Goal: Transaction & Acquisition: Book appointment/travel/reservation

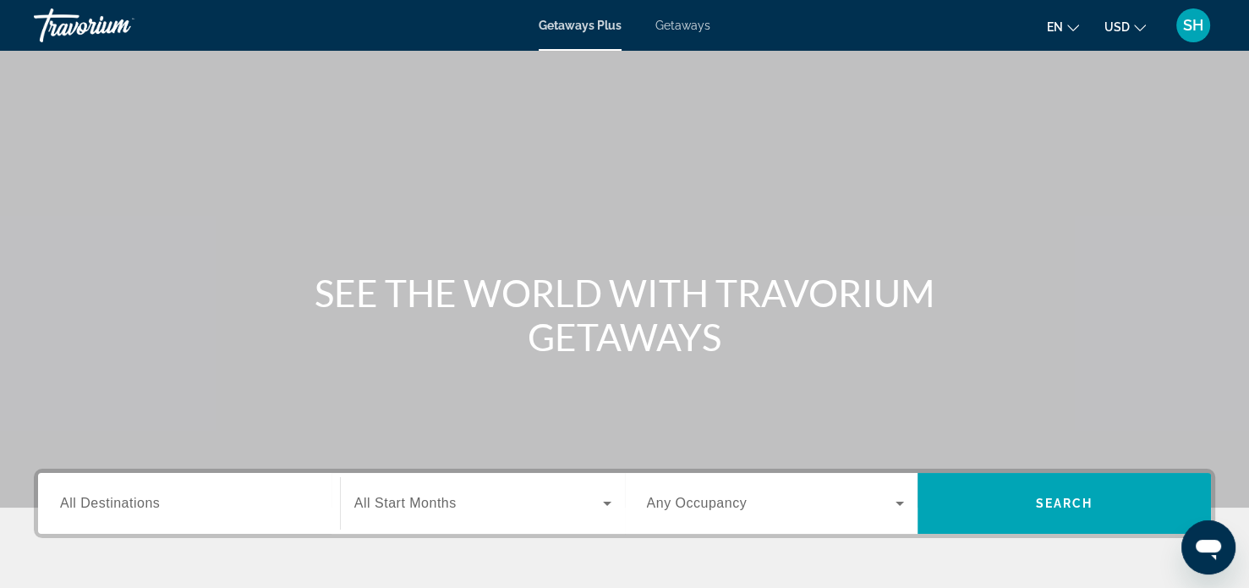
click at [74, 505] on span "All Destinations" at bounding box center [110, 503] width 100 height 14
click at [74, 505] on input "Destination All Destinations" at bounding box center [189, 504] width 258 height 20
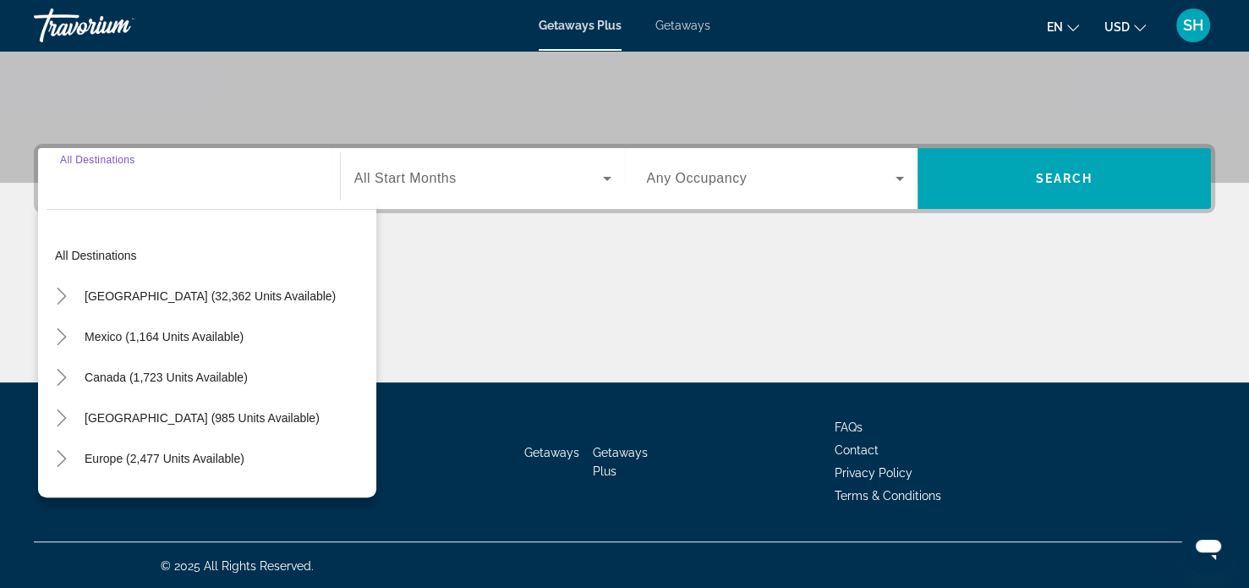
scroll to position [326, 0]
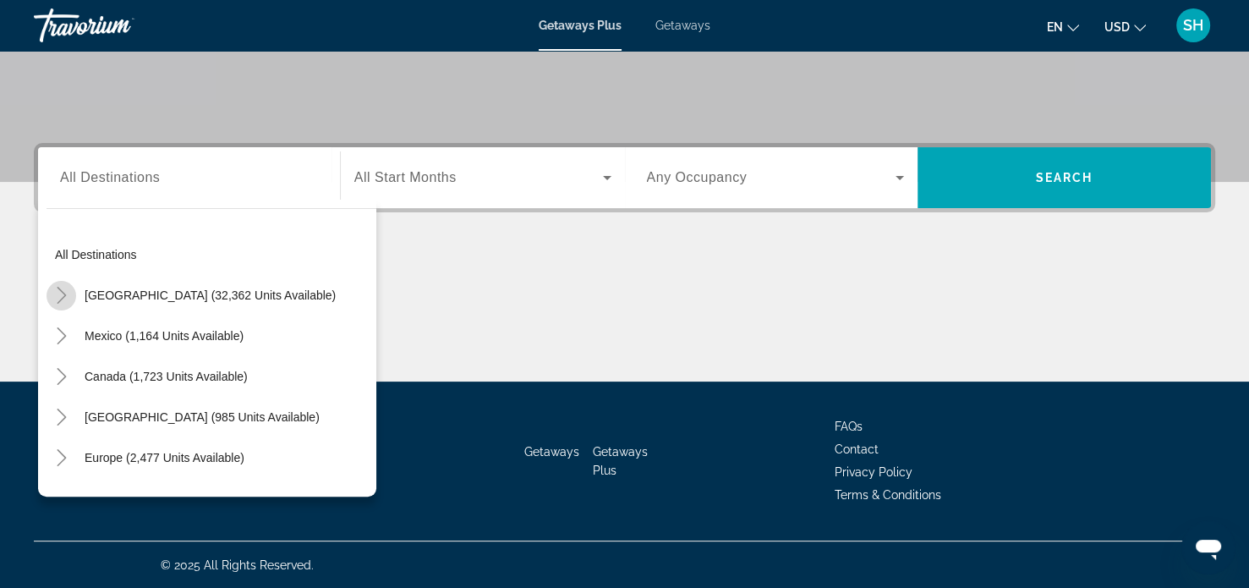
click at [62, 290] on icon "Toggle United States (32,362 units available)" at bounding box center [61, 295] width 17 height 17
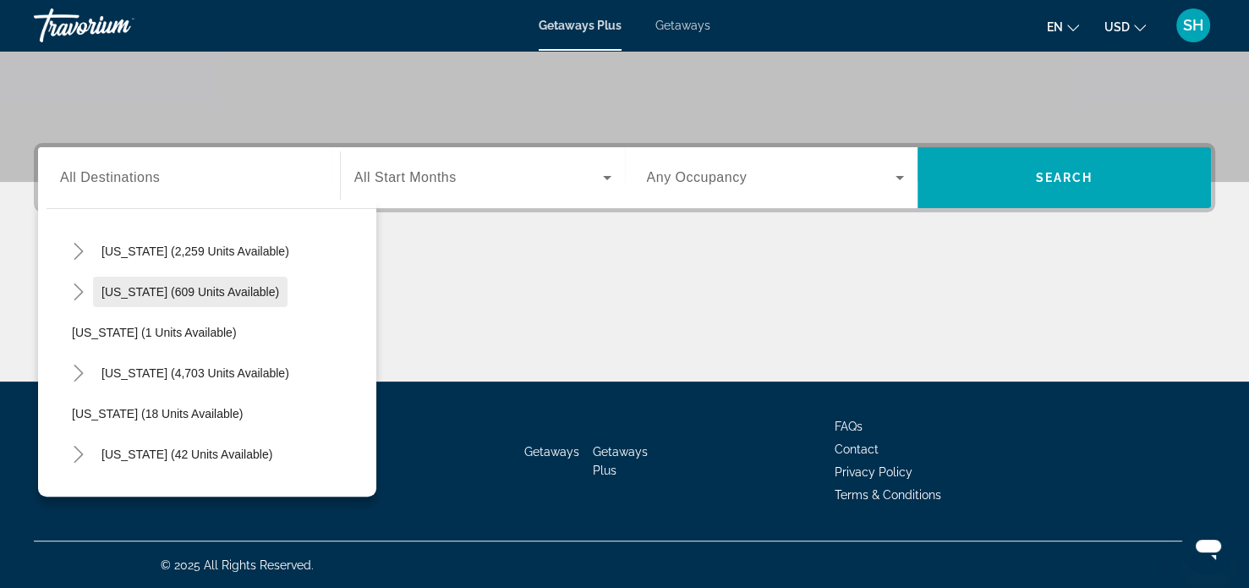
scroll to position [167, 0]
click at [78, 369] on icon "Toggle Florida (4,703 units available)" at bounding box center [78, 372] width 17 height 17
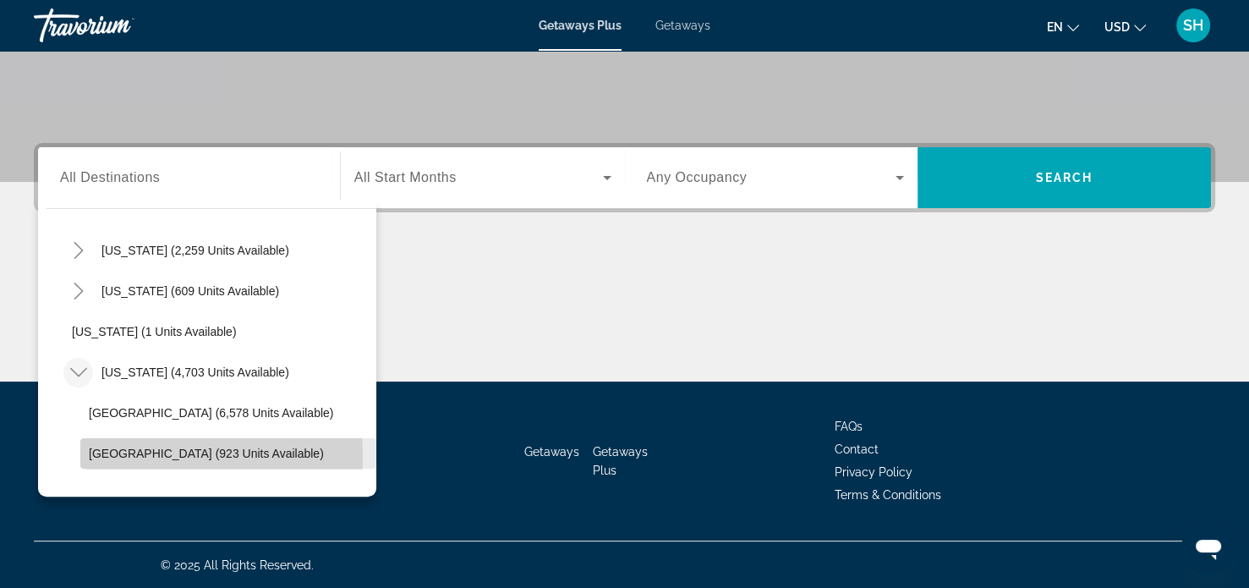
click at [117, 455] on span "[GEOGRAPHIC_DATA] (923 units available)" at bounding box center [206, 454] width 235 height 14
type input "**********"
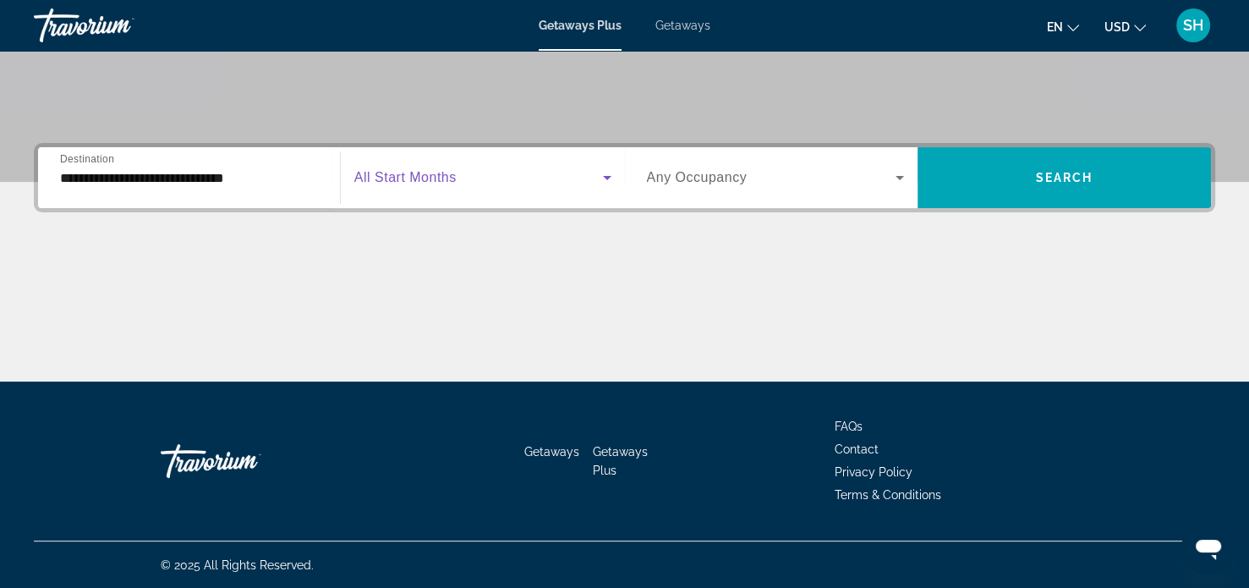
click at [606, 173] on icon "Search widget" at bounding box center [607, 177] width 20 height 20
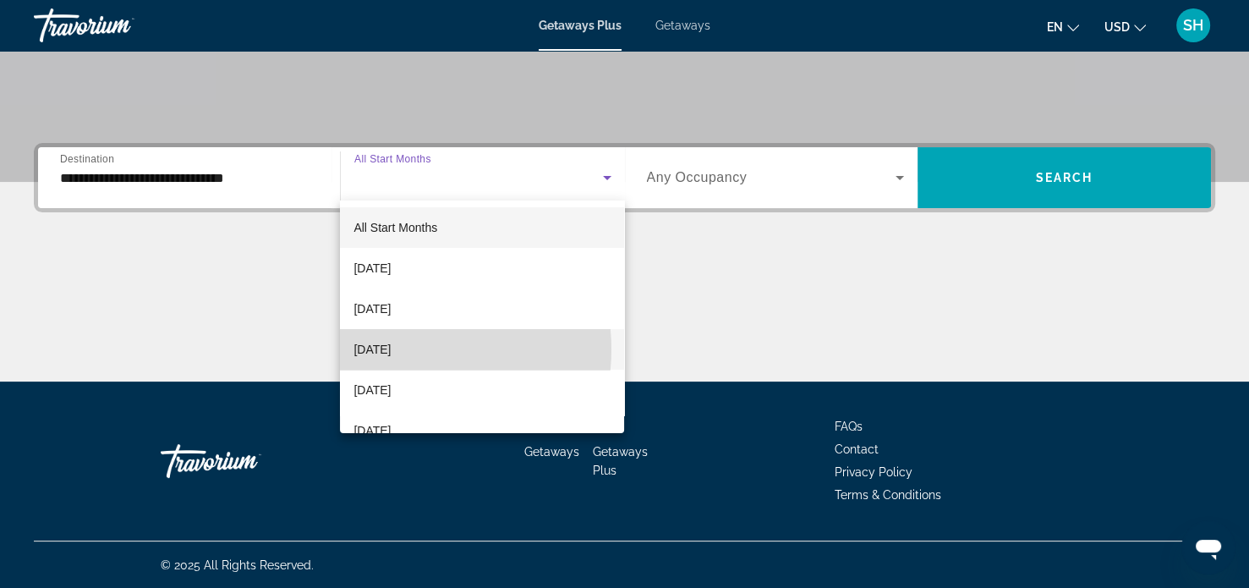
click at [391, 349] on span "[DATE]" at bounding box center [372, 349] width 37 height 20
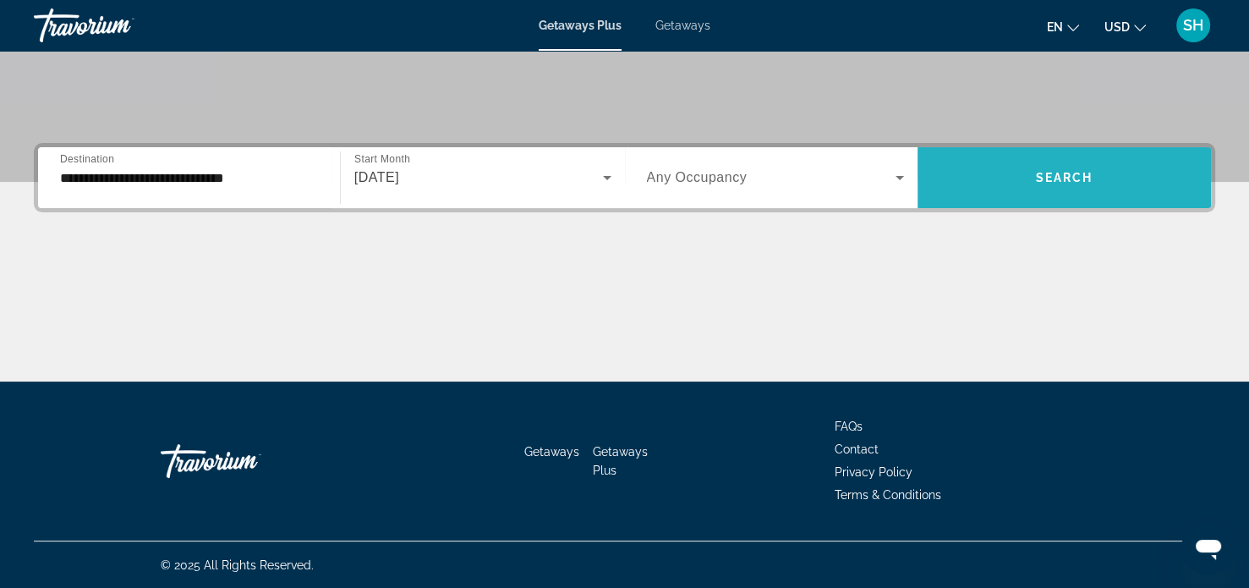
click at [1068, 175] on span "Search" at bounding box center [1065, 178] width 58 height 14
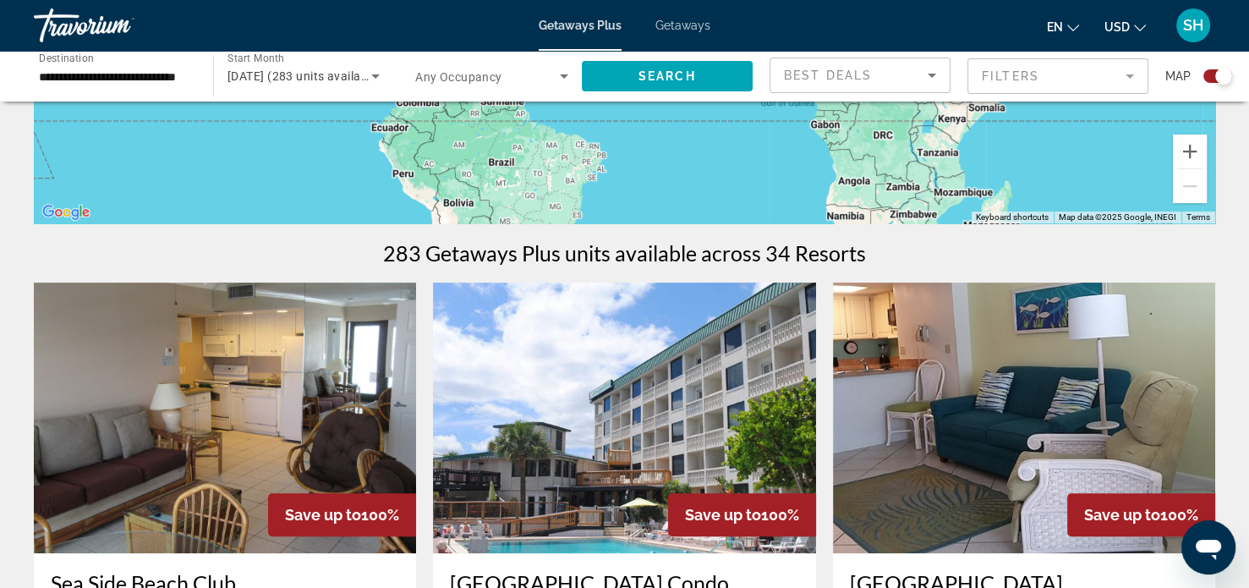
scroll to position [402, 0]
click at [686, 30] on span "Getaways" at bounding box center [682, 26] width 55 height 14
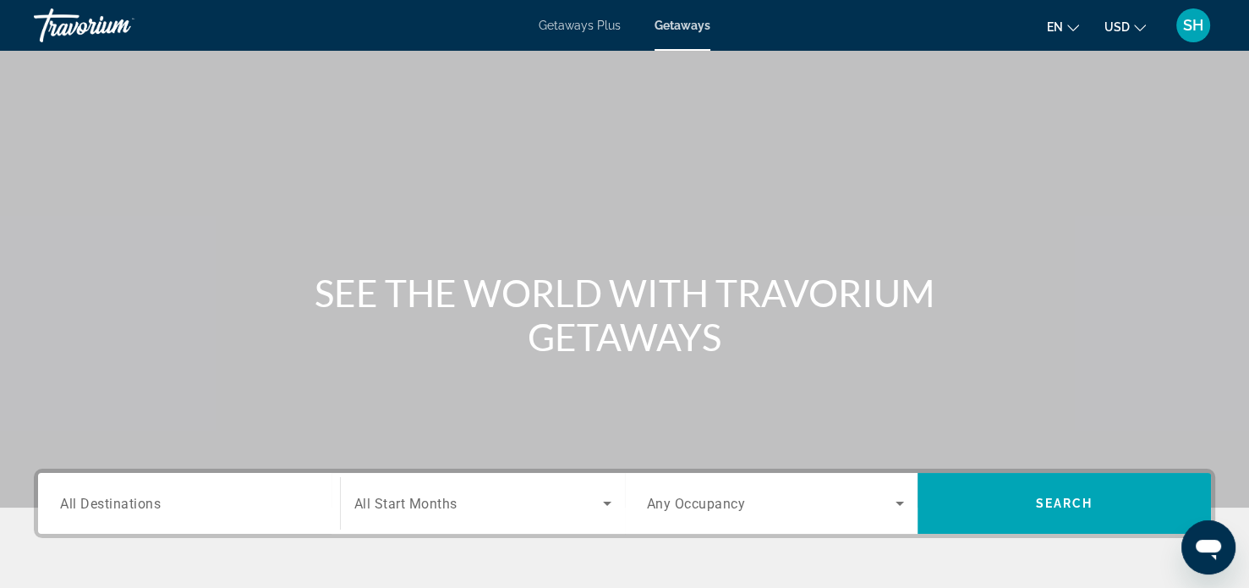
click at [101, 504] on span "All Destinations" at bounding box center [110, 503] width 101 height 16
click at [101, 504] on input "Destination All Destinations" at bounding box center [189, 504] width 258 height 20
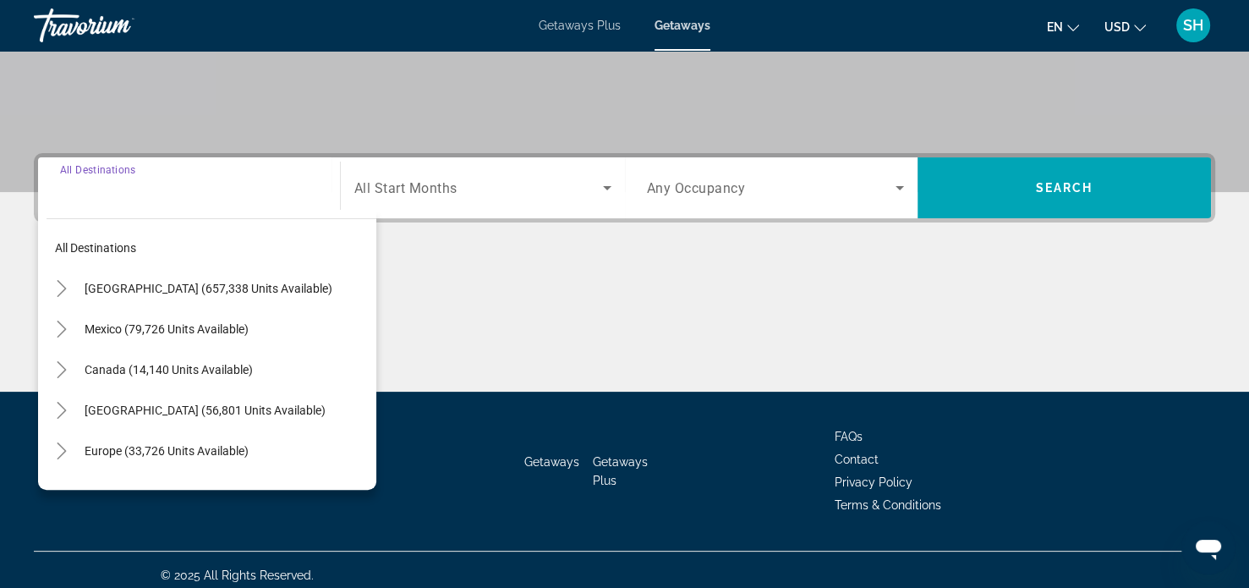
scroll to position [326, 0]
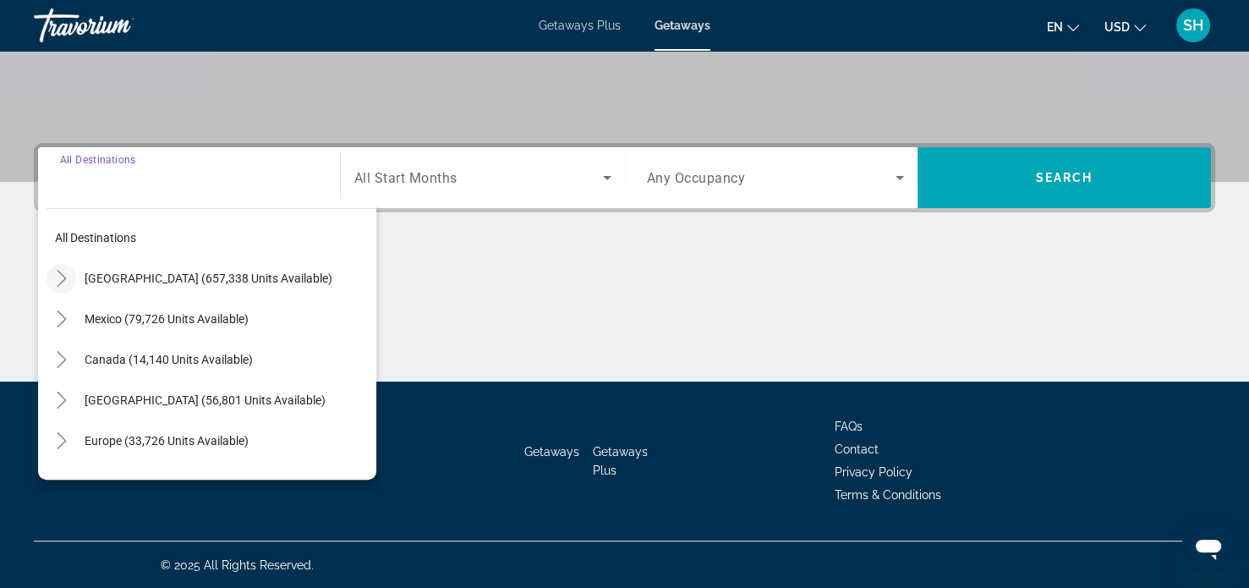
click at [61, 275] on icon "Toggle United States (657,338 units available)" at bounding box center [61, 278] width 17 height 17
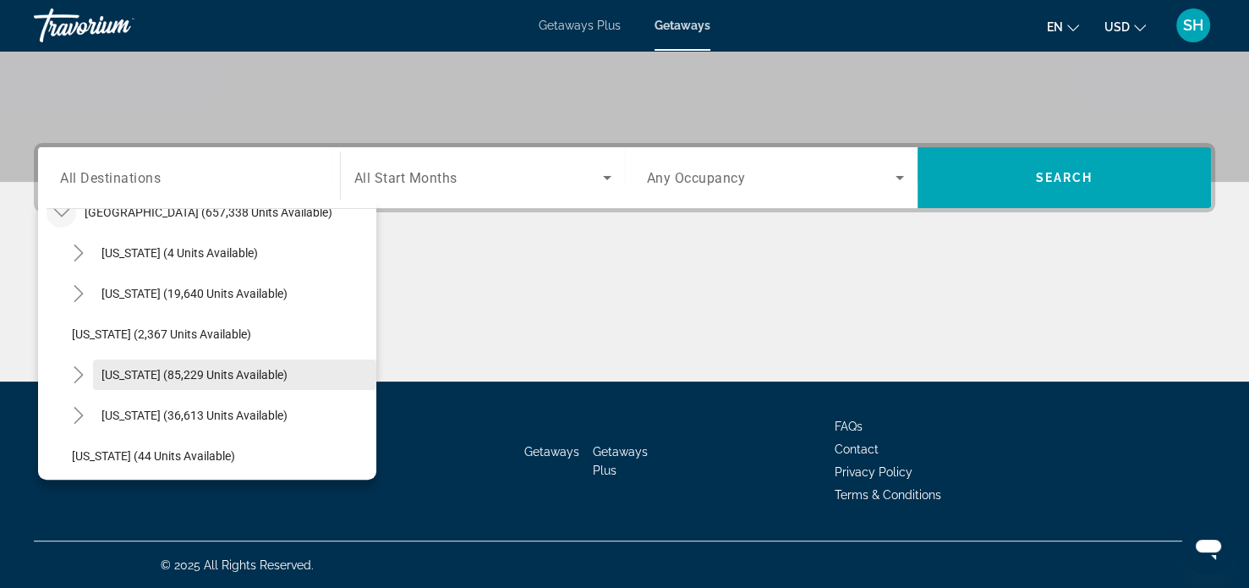
scroll to position [0, 0]
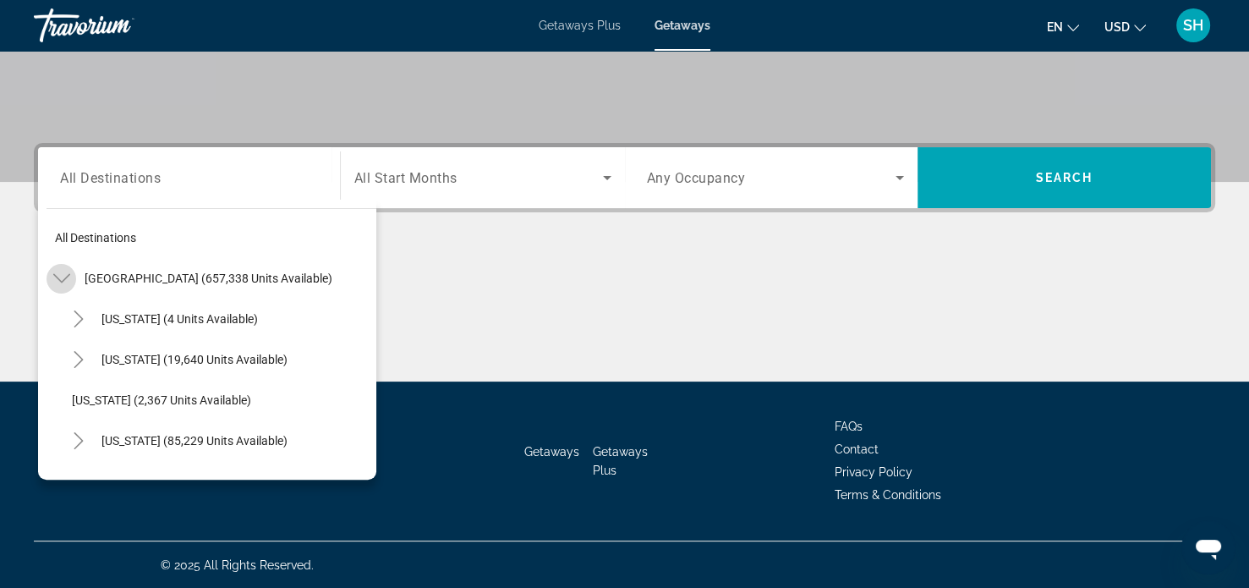
click at [61, 278] on icon "Toggle United States (657,338 units available)" at bounding box center [61, 278] width 17 height 17
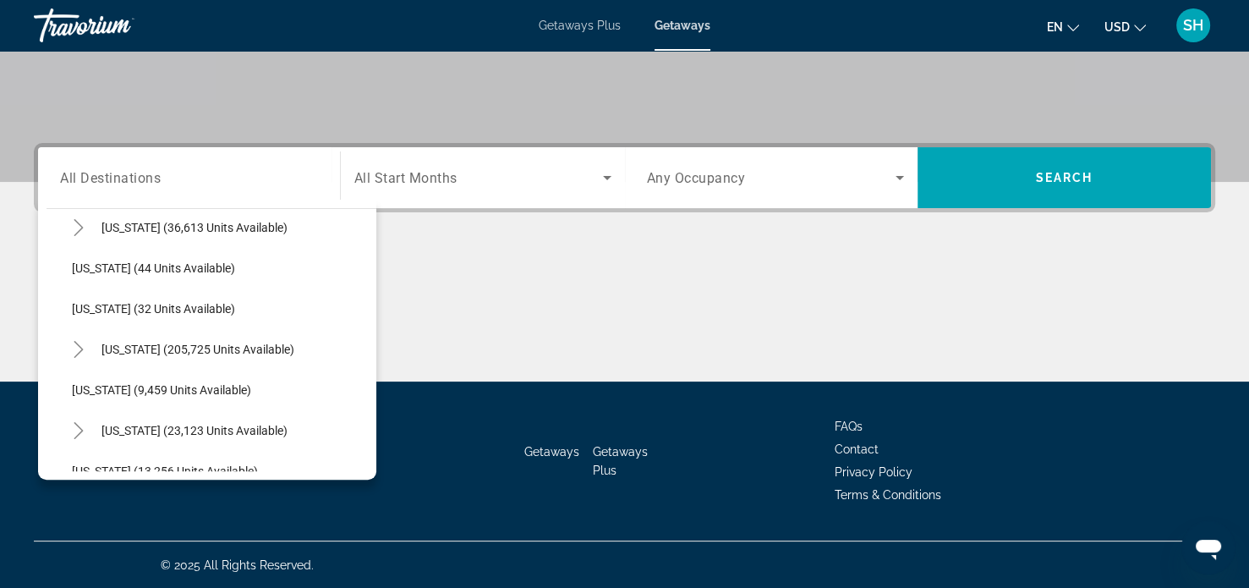
scroll to position [266, 0]
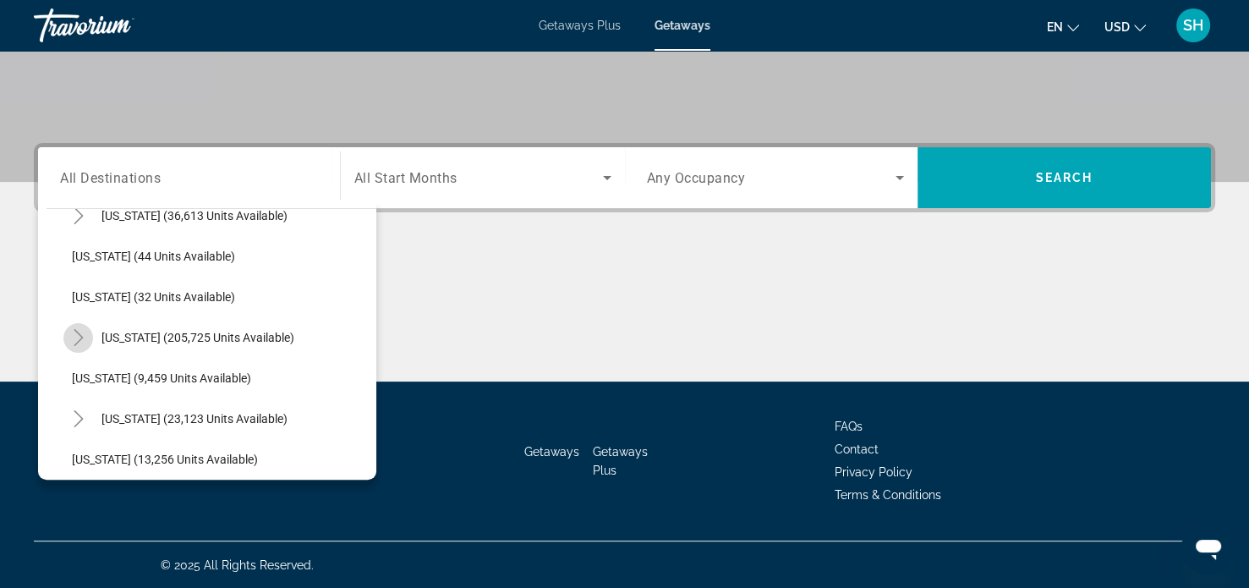
click at [79, 332] on icon "Toggle Florida (205,725 units available)" at bounding box center [78, 337] width 17 height 17
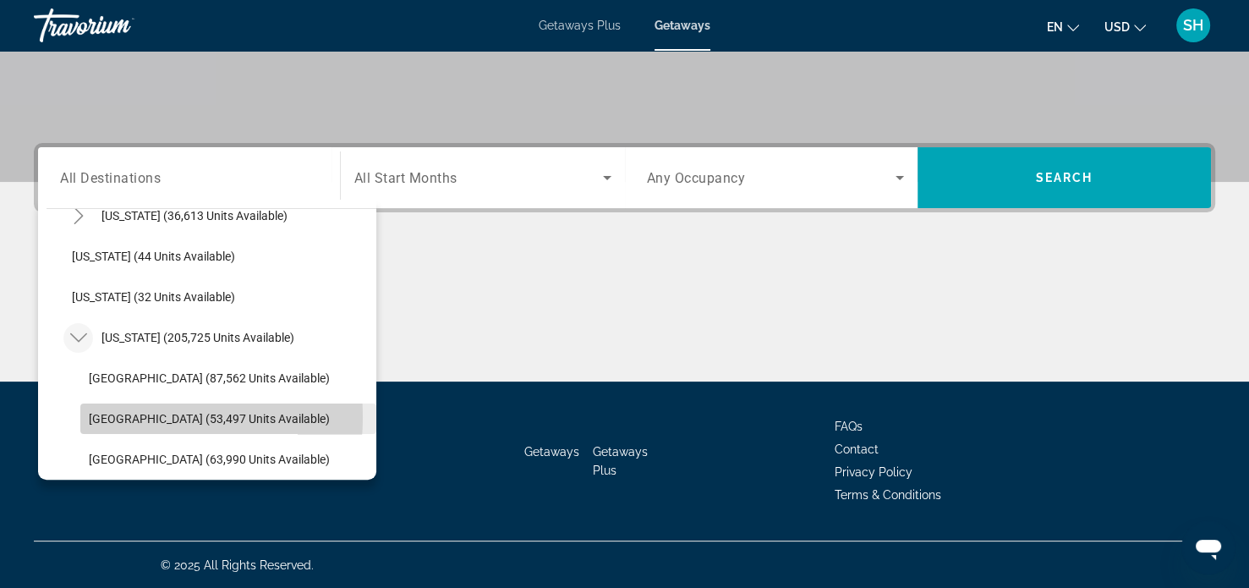
click at [115, 415] on span "[GEOGRAPHIC_DATA] (53,497 units available)" at bounding box center [209, 419] width 241 height 14
type input "**********"
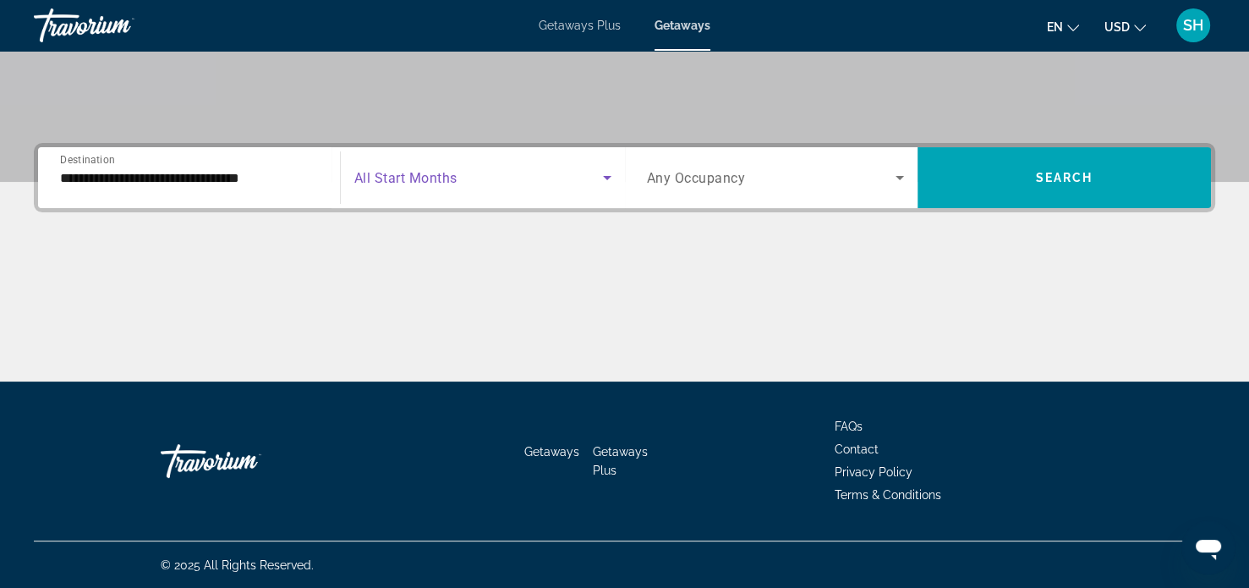
click at [608, 174] on icon "Search widget" at bounding box center [607, 177] width 20 height 20
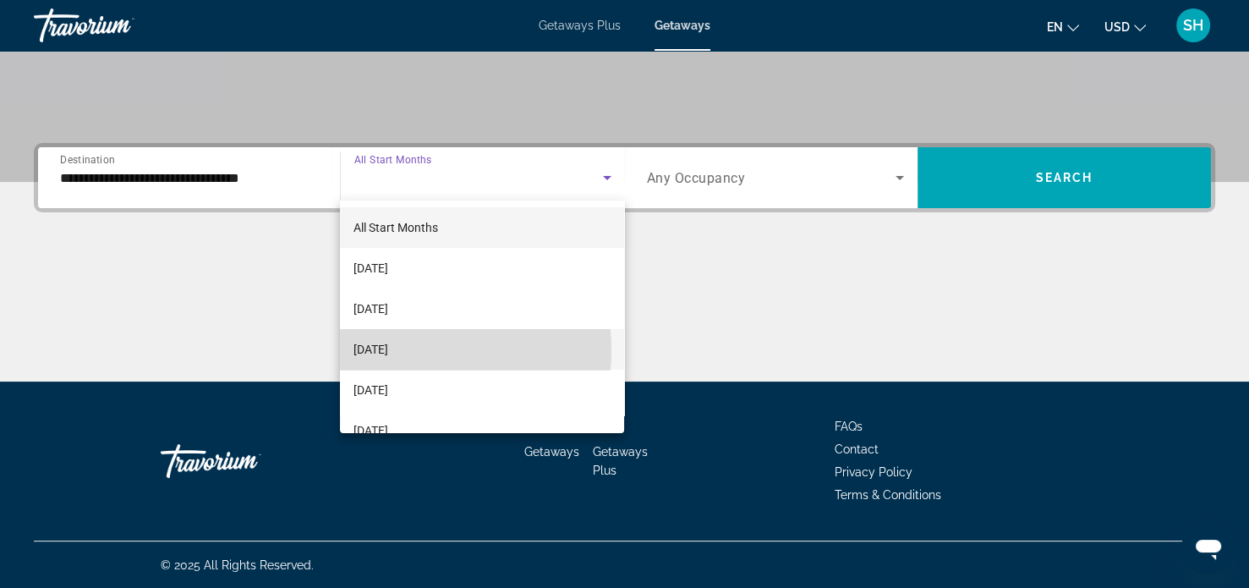
click at [388, 350] on span "[DATE]" at bounding box center [371, 349] width 35 height 20
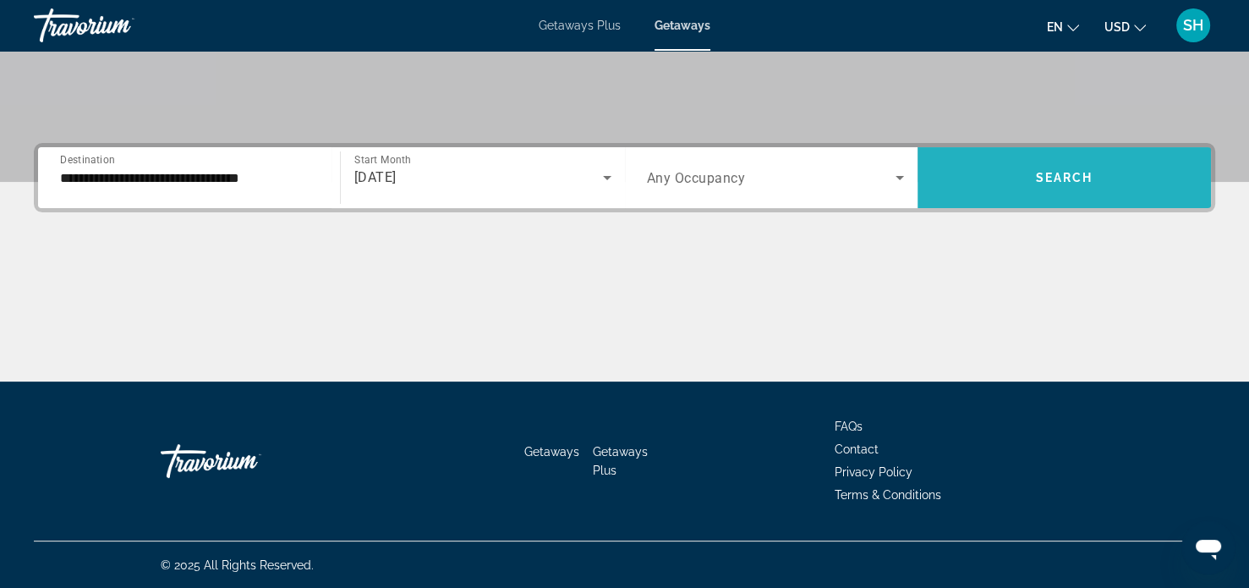
click at [1063, 176] on span "Search" at bounding box center [1065, 178] width 58 height 14
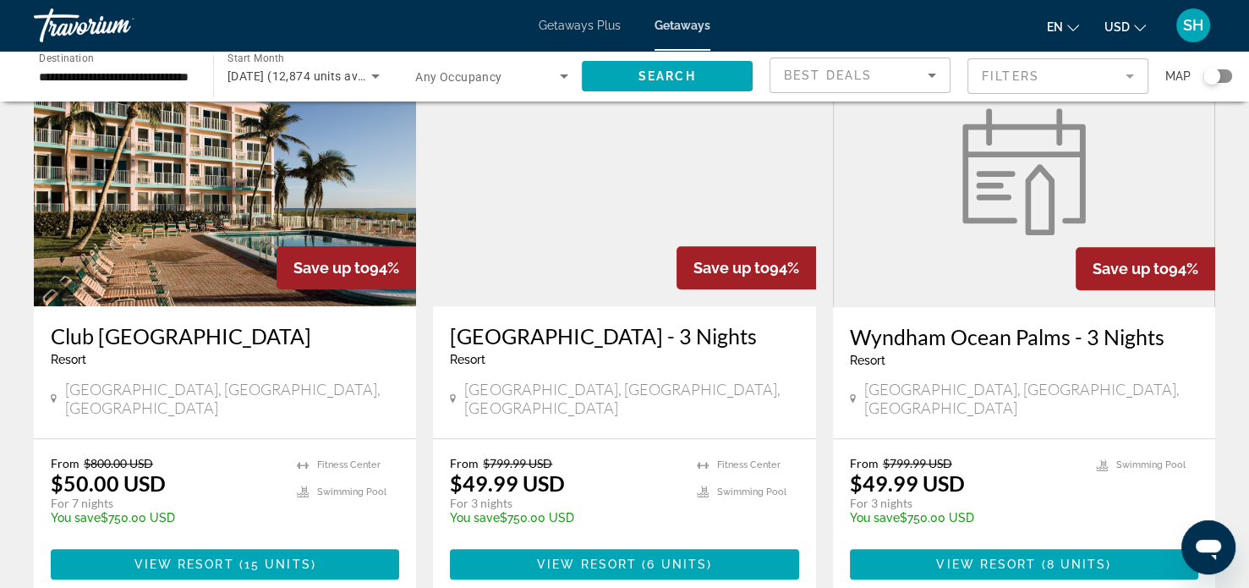
scroll to position [1362, 0]
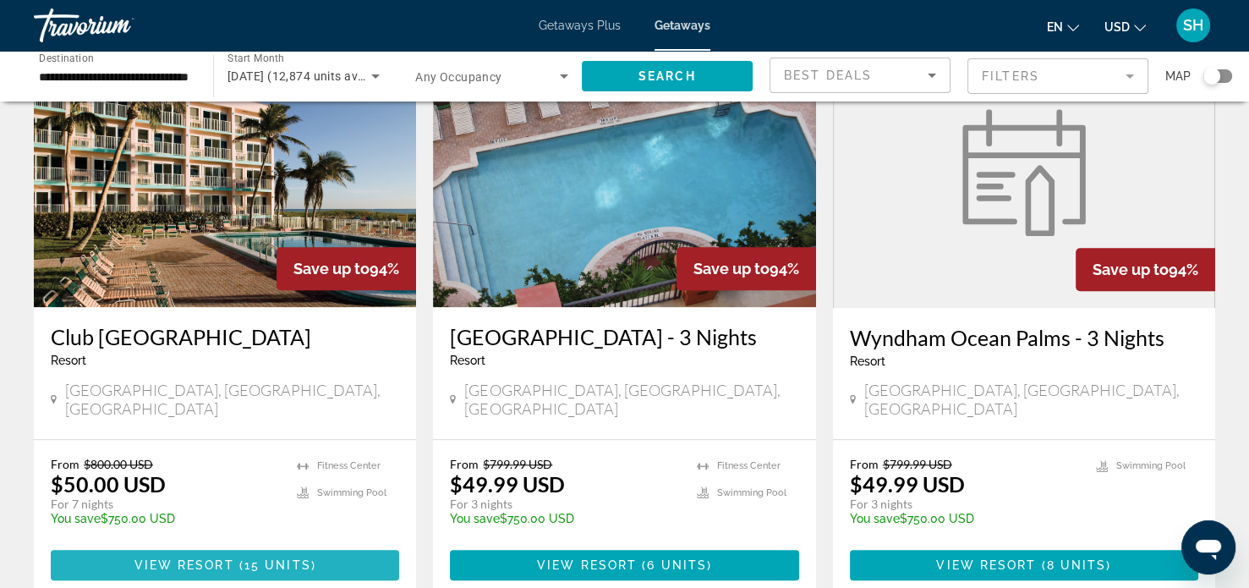
click at [186, 558] on span "View Resort" at bounding box center [184, 565] width 100 height 14
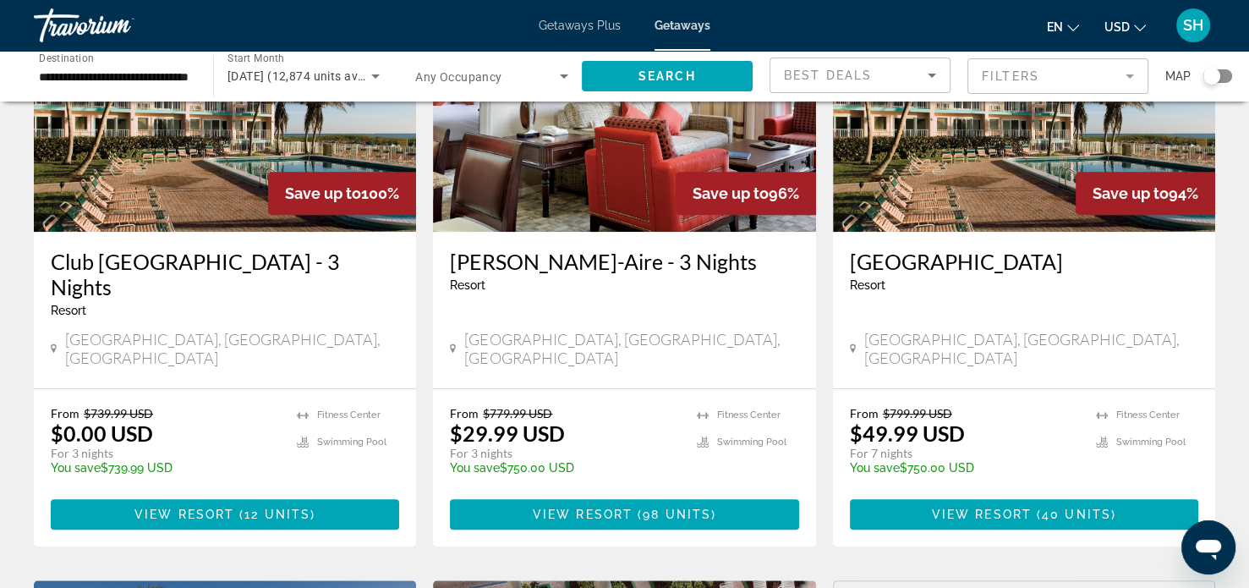
scroll to position [820, 0]
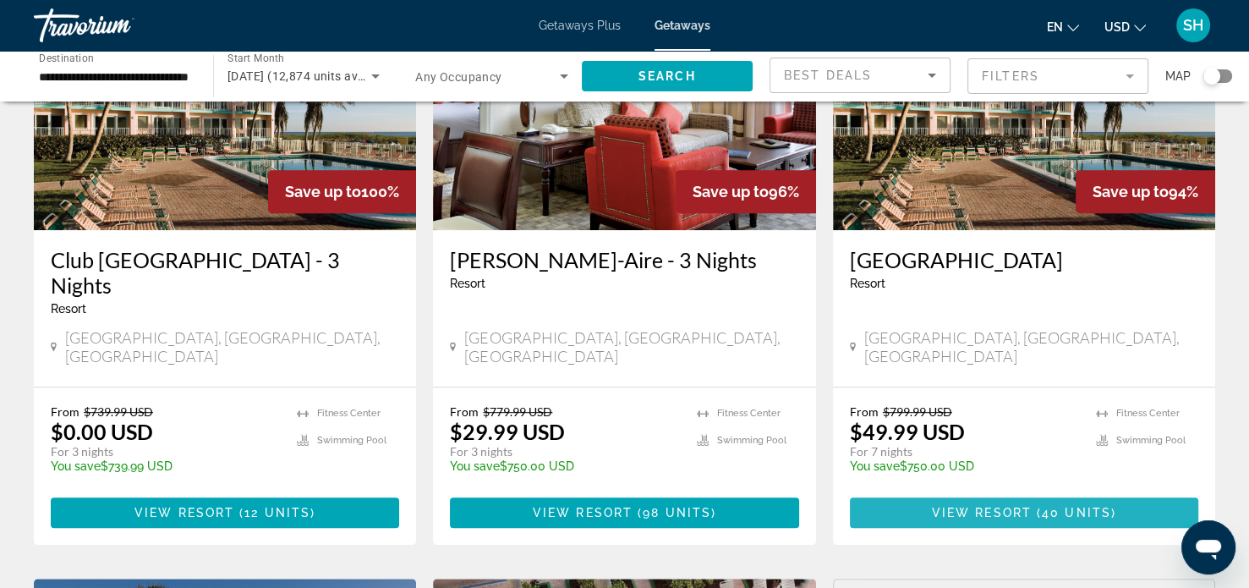
click at [991, 506] on span "View Resort" at bounding box center [982, 513] width 100 height 14
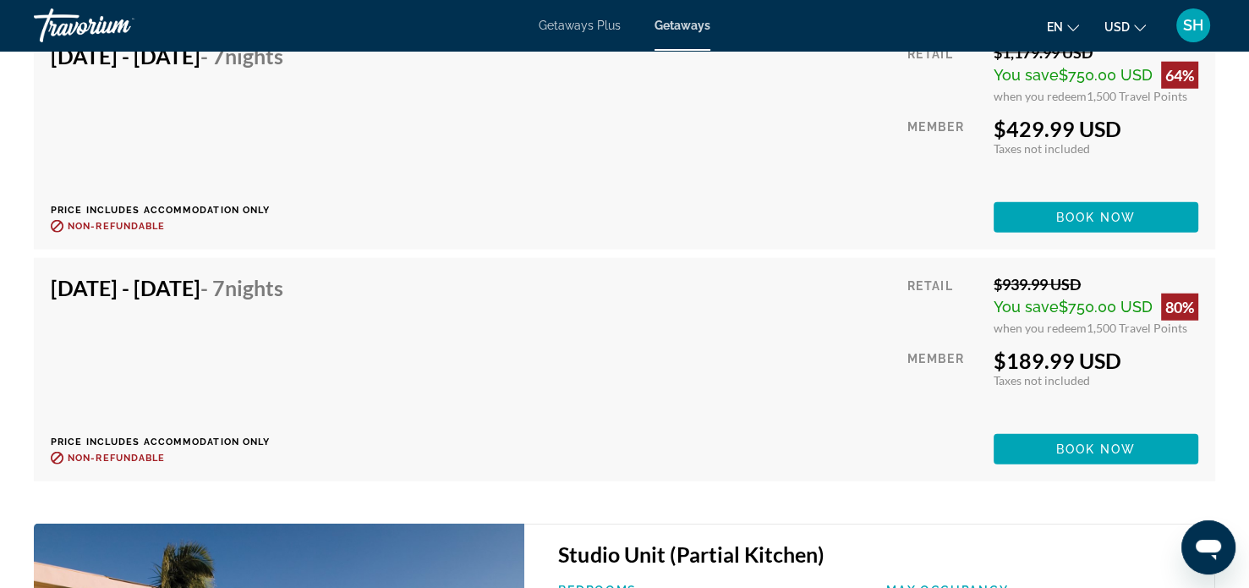
scroll to position [4287, 0]
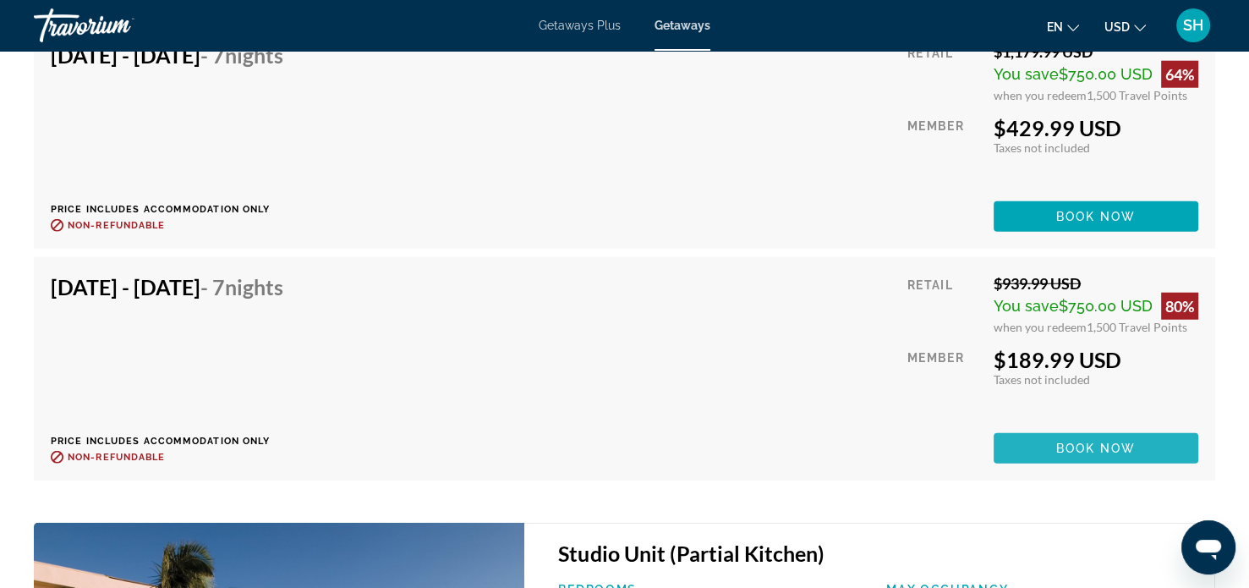
click at [1075, 441] on span "Book now" at bounding box center [1096, 448] width 80 height 14
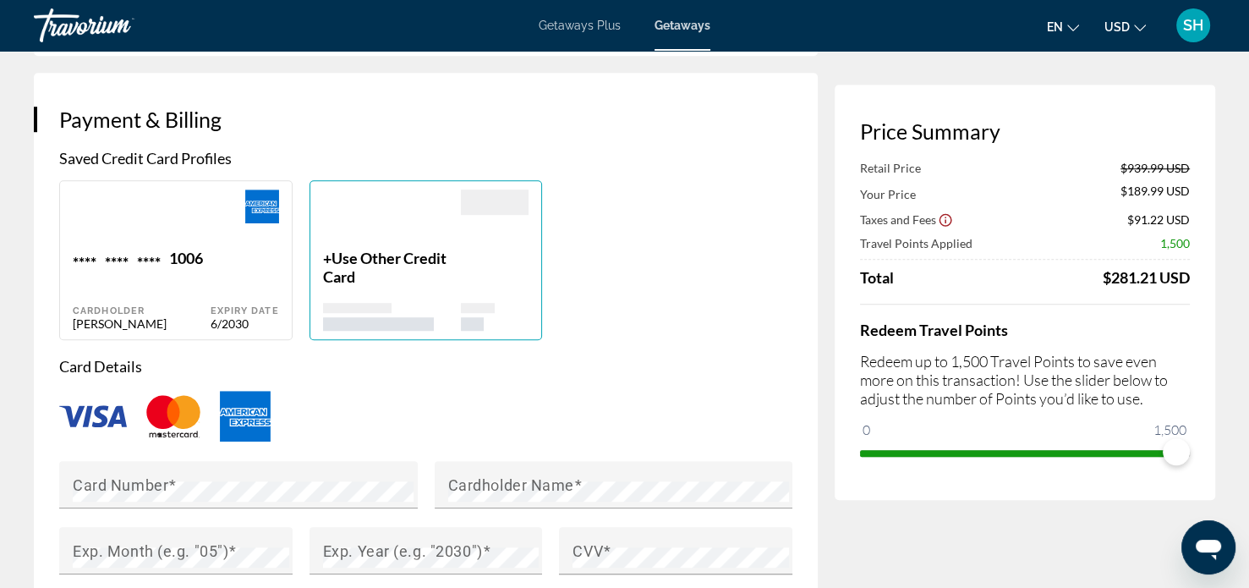
scroll to position [1165, 0]
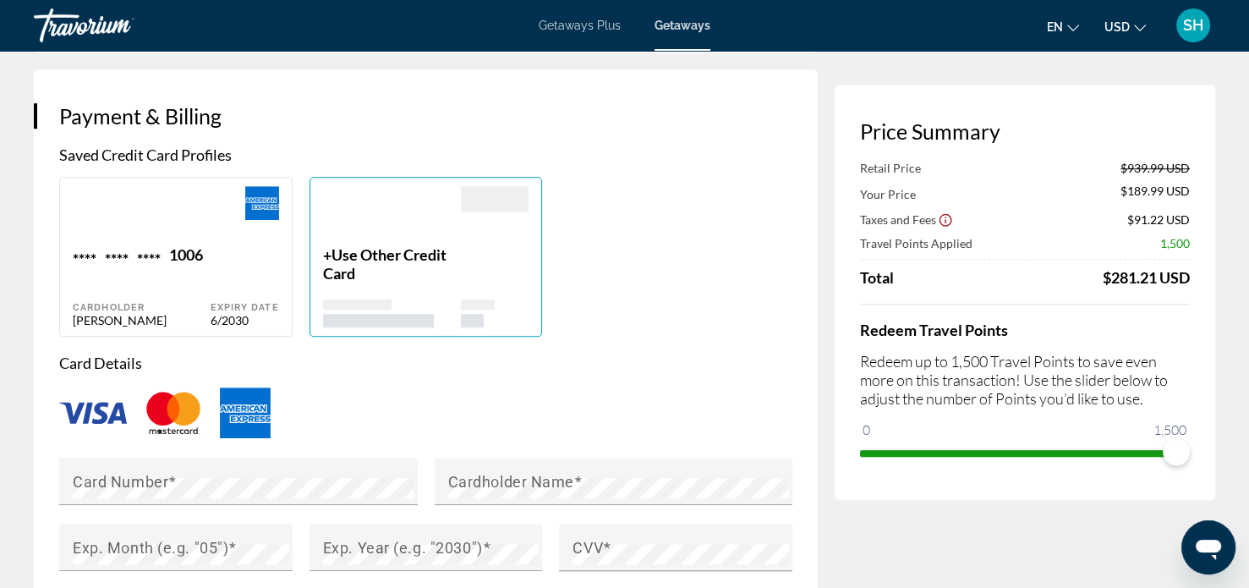
click at [251, 417] on img "Main content" at bounding box center [245, 412] width 51 height 51
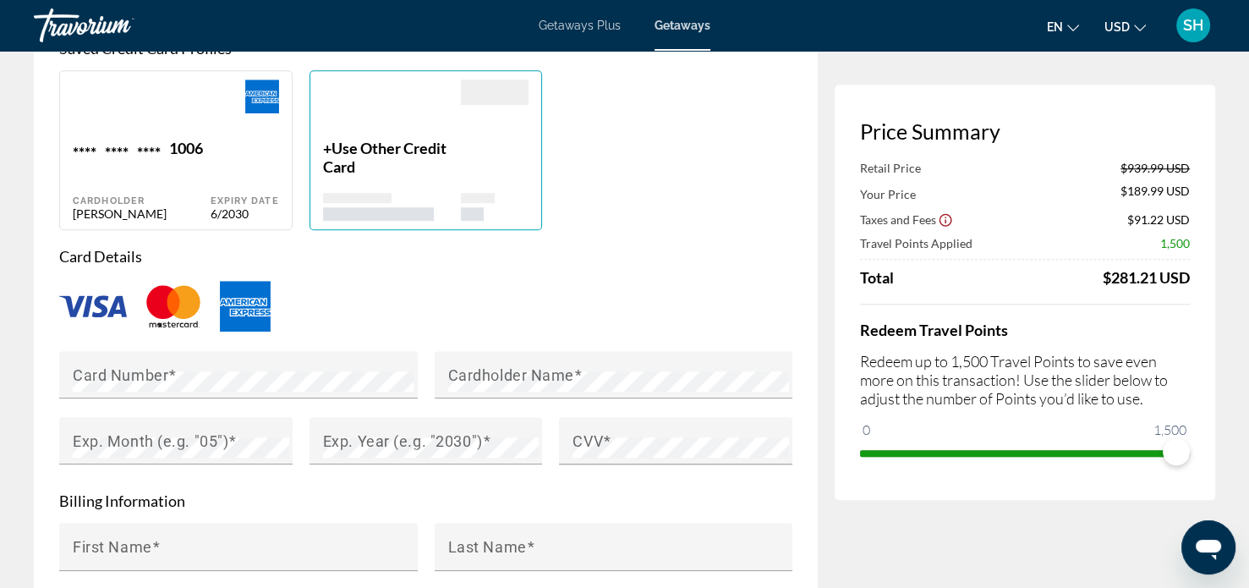
scroll to position [1272, 0]
click at [239, 118] on div "Main content" at bounding box center [245, 108] width 69 height 59
type input "******"
type input "********"
type input "**********"
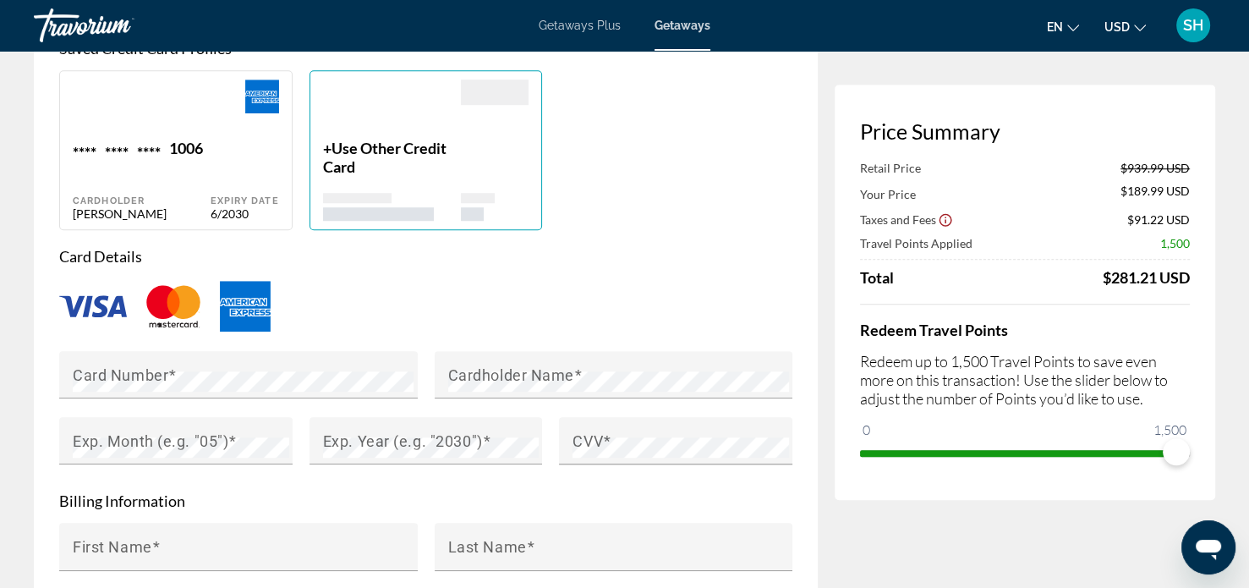
type input "**********"
type input "*******"
type input "*****"
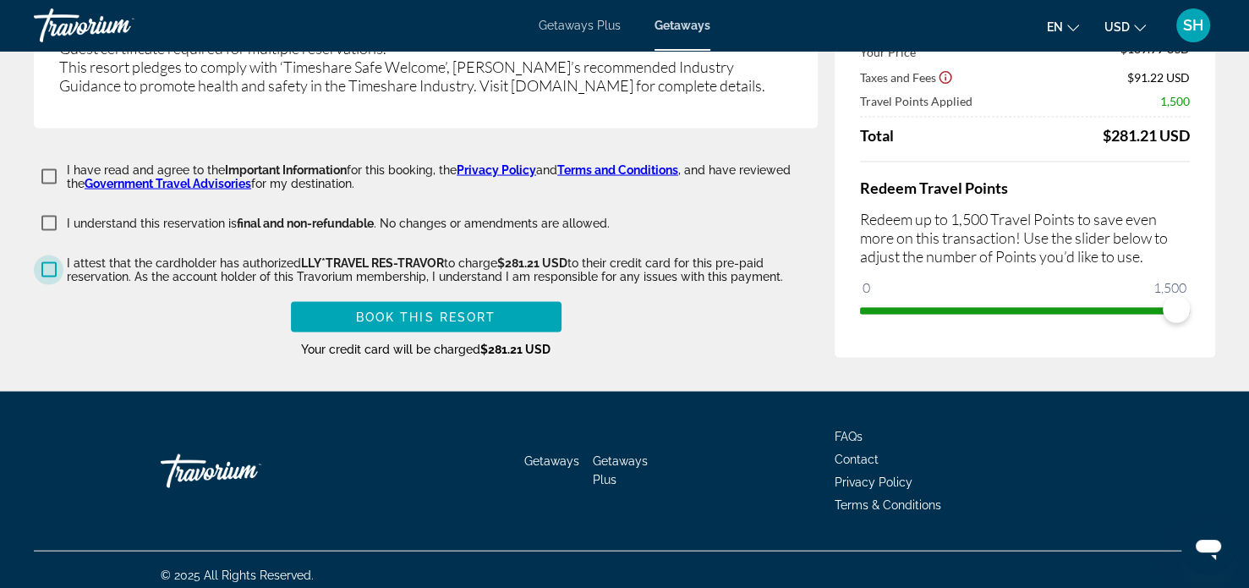
scroll to position [3312, 0]
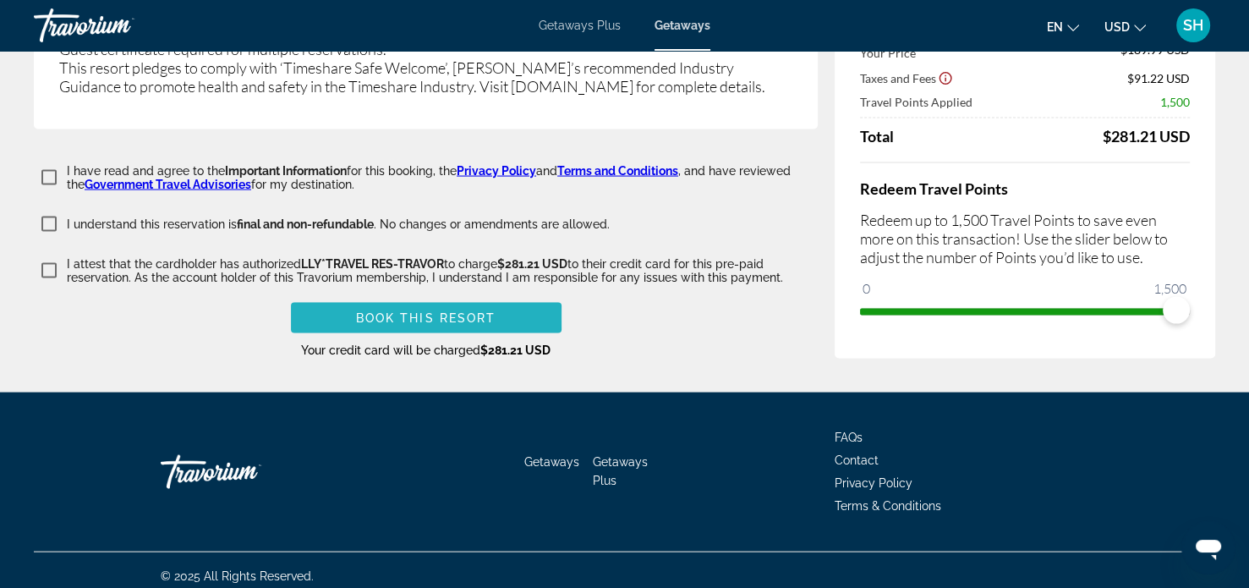
click at [400, 311] on span "Book this Resort" at bounding box center [426, 318] width 140 height 14
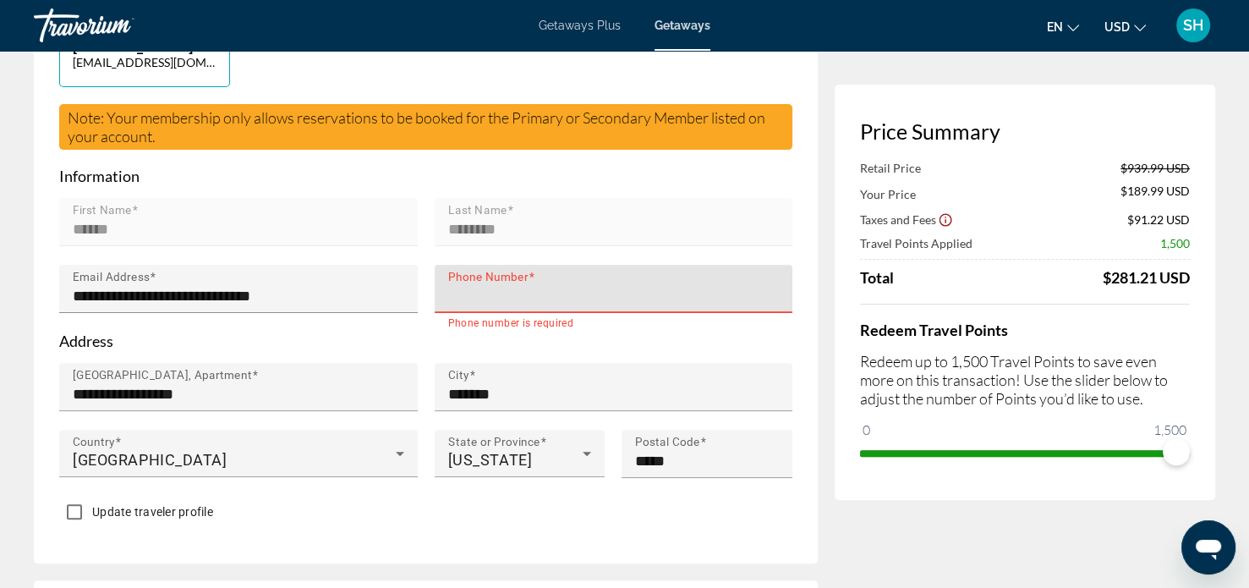
click at [462, 288] on input "Phone Number" at bounding box center [619, 296] width 342 height 20
click at [464, 282] on div "Phone Number" at bounding box center [619, 289] width 342 height 48
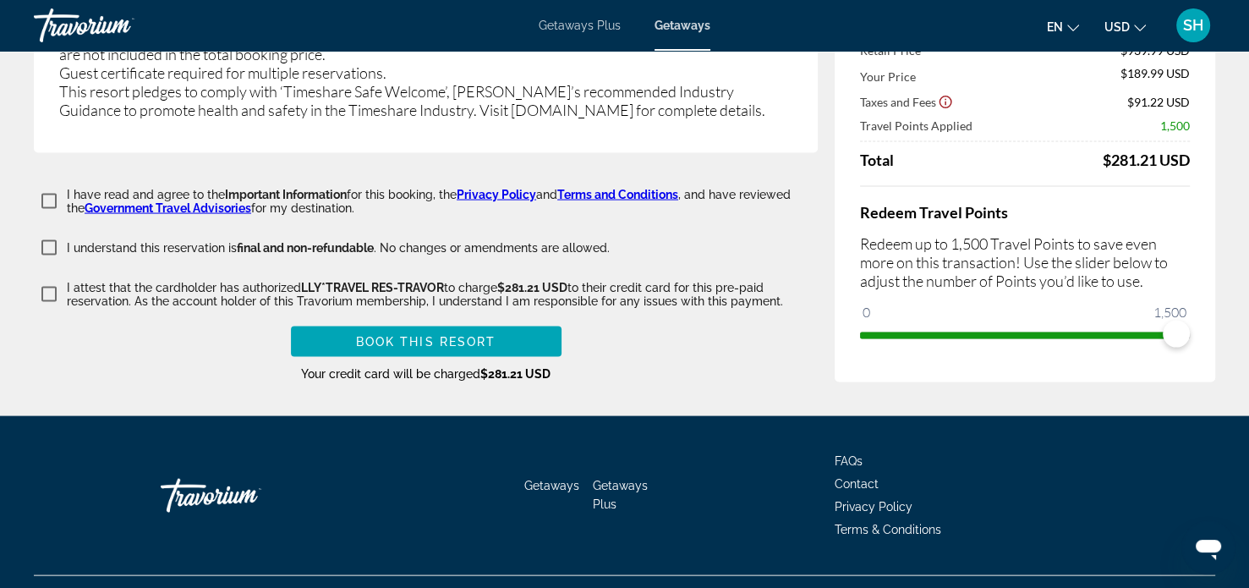
scroll to position [3313, 0]
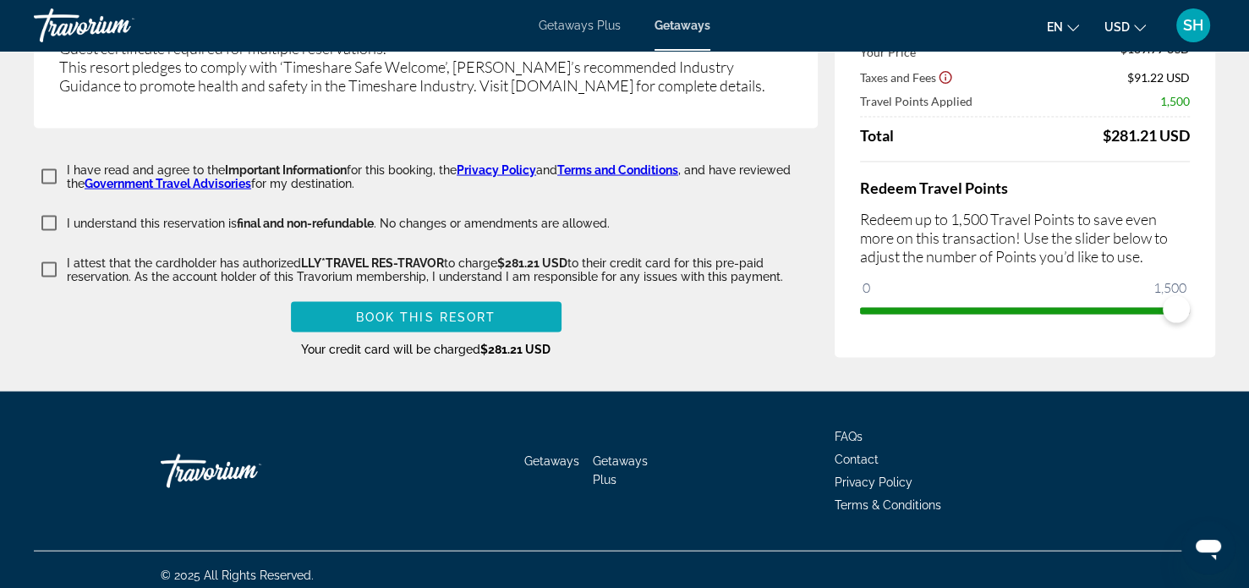
type input "**********"
click at [426, 310] on span "Book this Resort" at bounding box center [426, 317] width 140 height 14
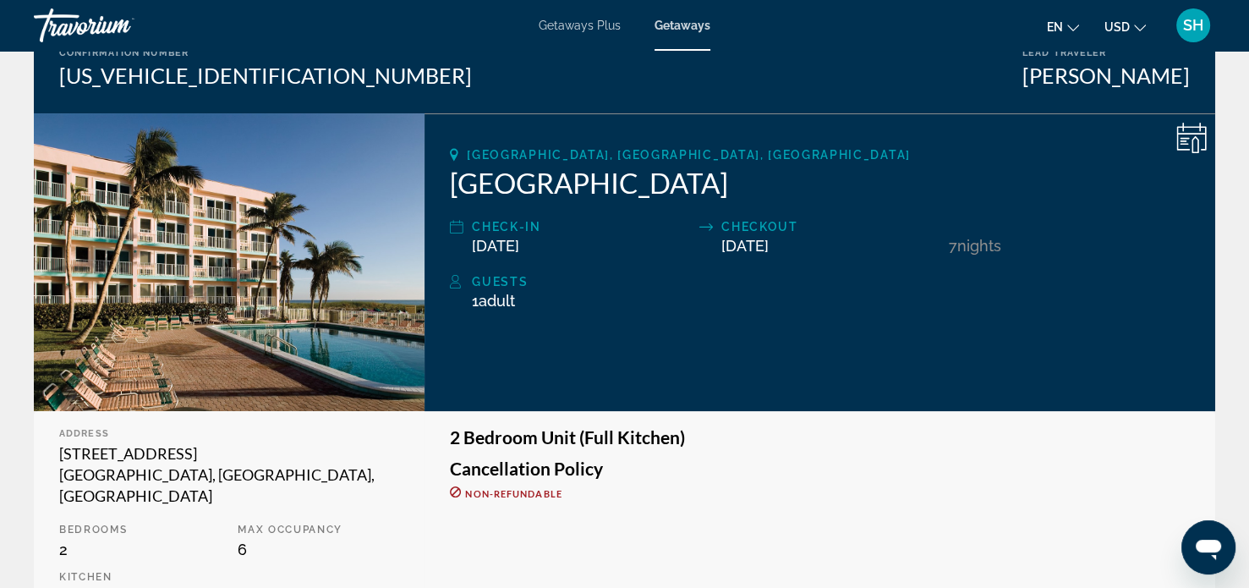
scroll to position [156, 0]
